Goal: Information Seeking & Learning: Check status

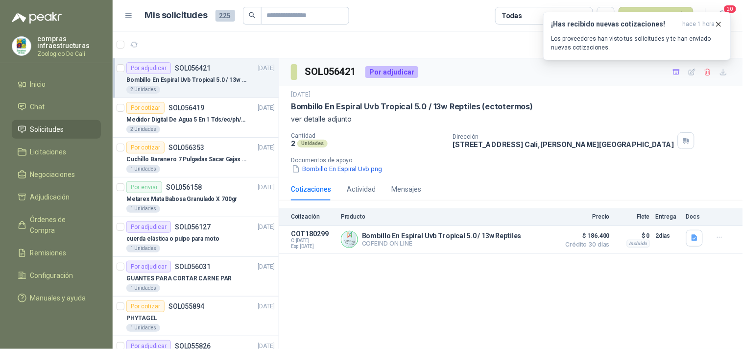
click at [236, 86] on div "2 Unidades" at bounding box center [200, 90] width 148 height 8
click at [179, 111] on p "SOL056419" at bounding box center [187, 107] width 36 height 7
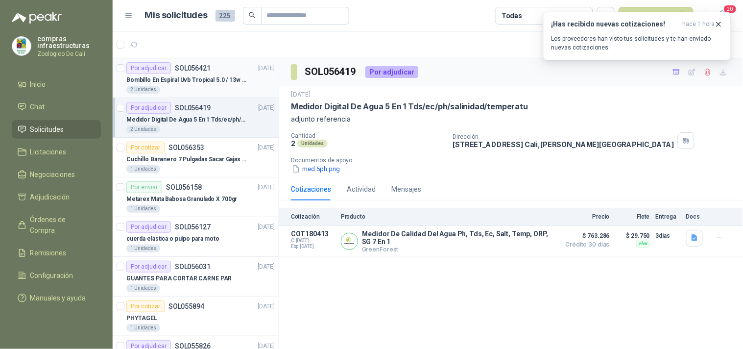
click at [209, 82] on p "Bombillo En Espiral Uvb Tropical 5.0 / 13w Reptiles (ectotermos)" at bounding box center [187, 79] width 122 height 9
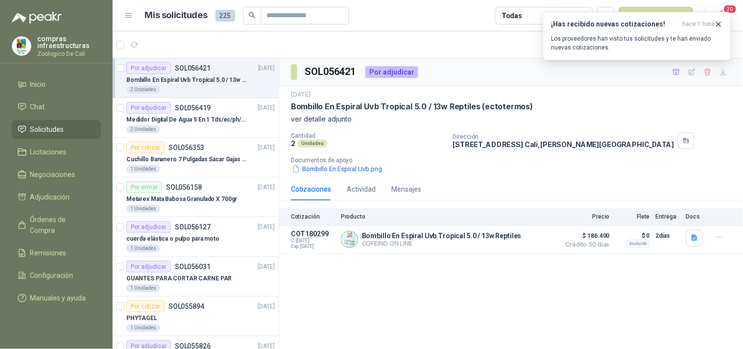
click at [199, 87] on div "2 Unidades" at bounding box center [200, 90] width 148 height 8
click at [556, 293] on div "SOL056421 Por adjudicar [DATE] Bombillo En Espiral Uvb Tropical 5.0 / 13w Repti…" at bounding box center [511, 205] width 464 height 294
click at [718, 23] on icon "button" at bounding box center [719, 24] width 8 height 8
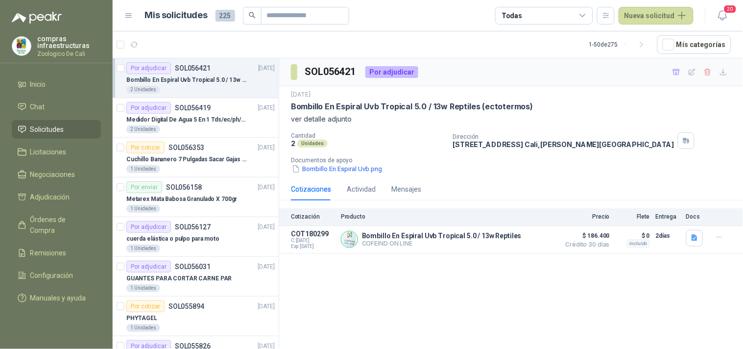
click at [530, 272] on div "SOL056421 Por adjudicar [DATE] Bombillo En Espiral Uvb Tropical 5.0 / 13w Repti…" at bounding box center [511, 205] width 464 height 294
